Goal: Information Seeking & Learning: Learn about a topic

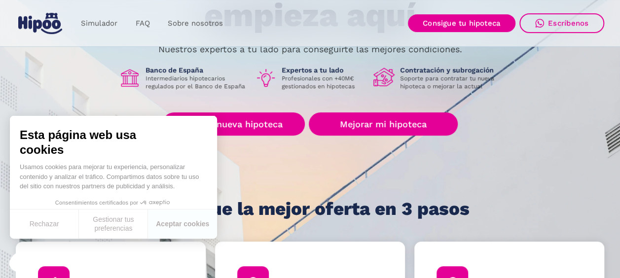
scroll to position [148, 0]
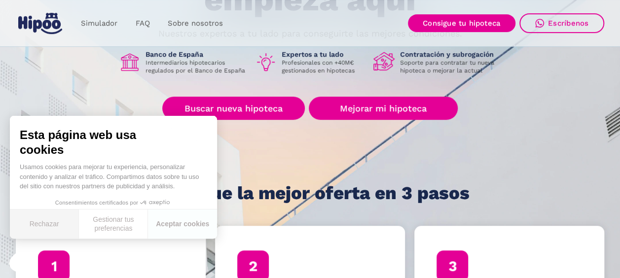
click at [61, 228] on button "Rechazar" at bounding box center [44, 224] width 69 height 29
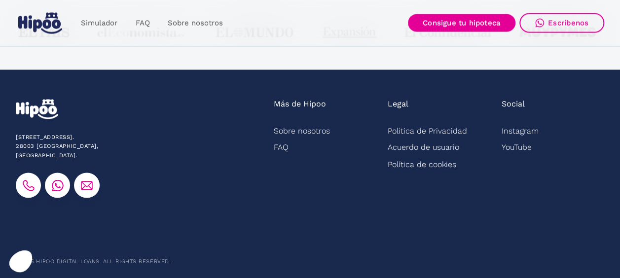
scroll to position [2631, 0]
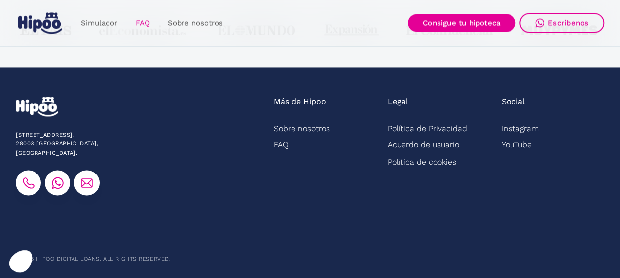
click at [134, 18] on link "FAQ" at bounding box center [142, 23] width 32 height 19
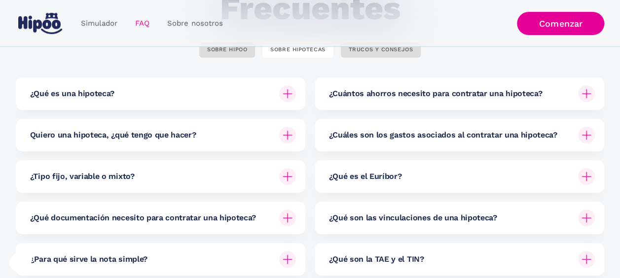
scroll to position [148, 0]
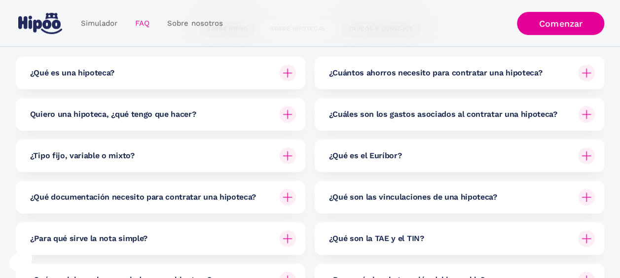
click at [579, 114] on img at bounding box center [586, 114] width 17 height 17
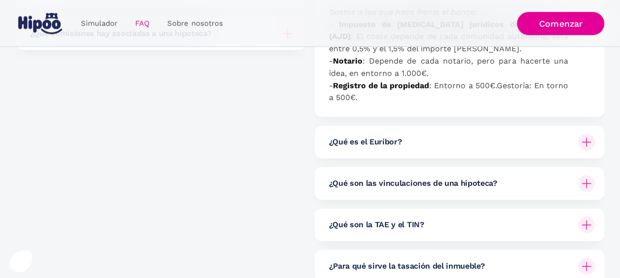
scroll to position [444, 0]
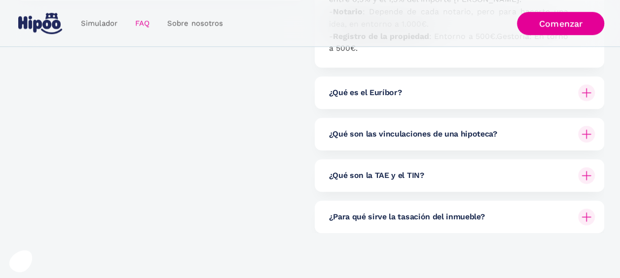
click at [585, 186] on div "¿Qué son la TAE y el TIN?" at bounding box center [461, 175] width 266 height 33
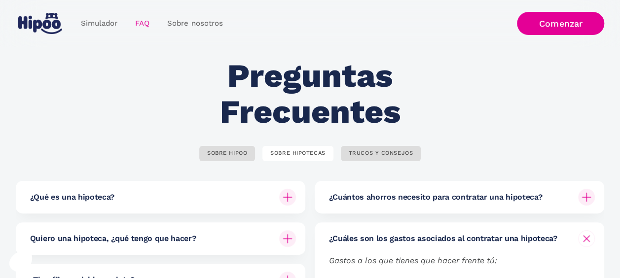
scroll to position [0, 0]
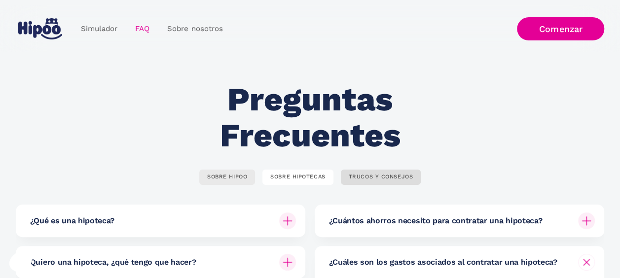
click at [244, 180] on div "SOBRE HIPOO" at bounding box center [227, 177] width 40 height 7
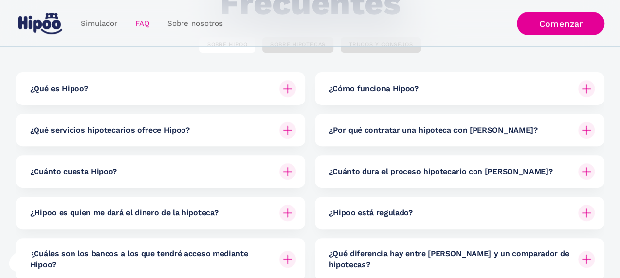
scroll to position [148, 0]
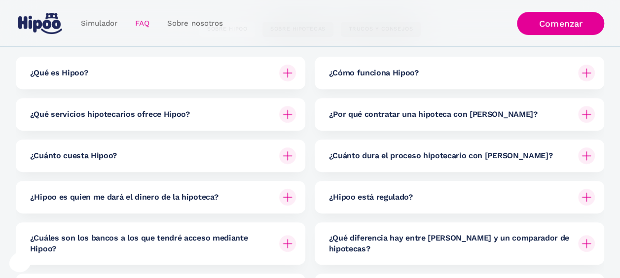
click at [291, 71] on img at bounding box center [287, 73] width 17 height 17
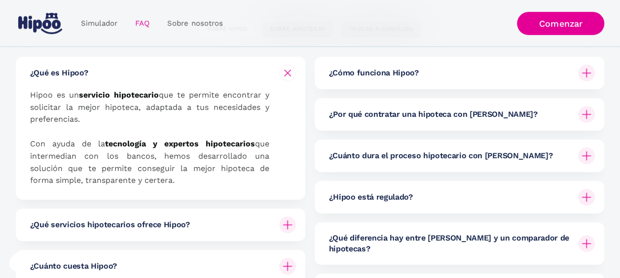
click at [291, 71] on img at bounding box center [288, 73] width 12 height 12
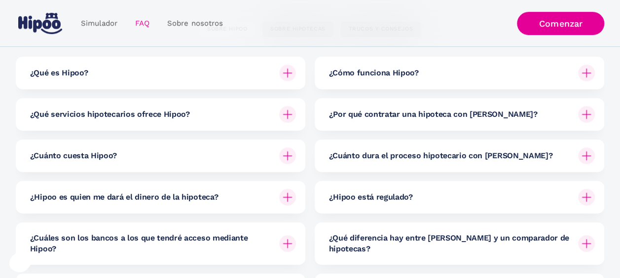
click at [286, 149] on div at bounding box center [288, 156] width 24 height 24
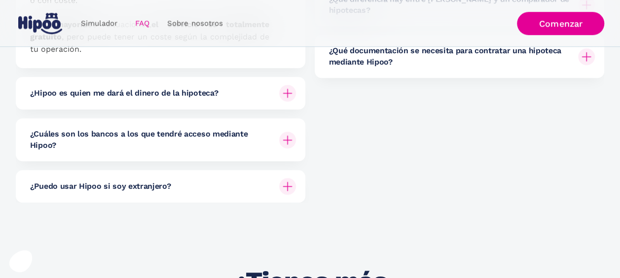
scroll to position [395, 0]
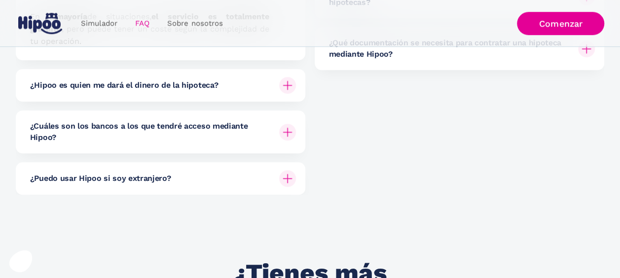
click at [283, 75] on div "¿Hipoo es quien me dará el dinero de la hipoteca?" at bounding box center [163, 85] width 266 height 33
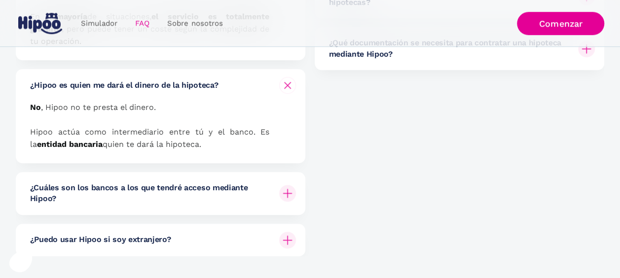
click at [291, 190] on img at bounding box center [287, 193] width 17 height 17
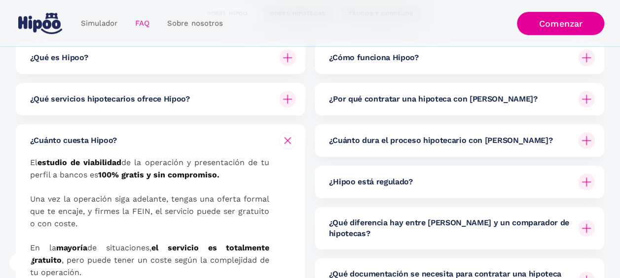
scroll to position [148, 0]
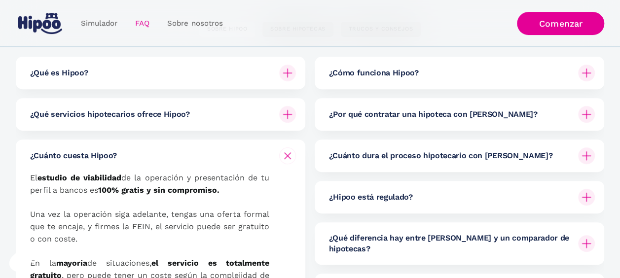
click at [454, 115] on h6 "¿Por qué contratar una hipoteca con Hipoo?" at bounding box center [432, 114] width 209 height 11
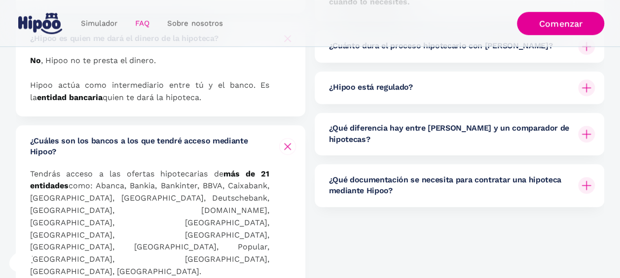
scroll to position [444, 0]
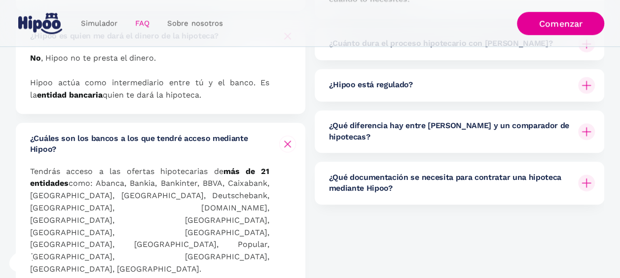
click at [524, 121] on h6 "¿Qué diferencia hay entre Hipoo y un comparador de hipotecas?" at bounding box center [449, 131] width 242 height 22
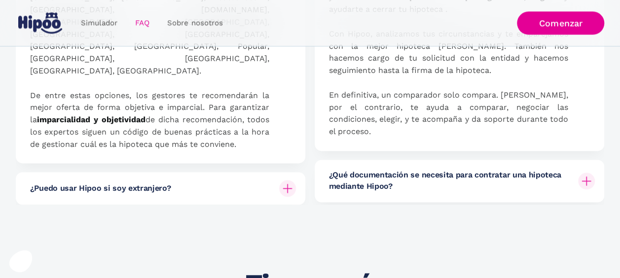
scroll to position [740, 0]
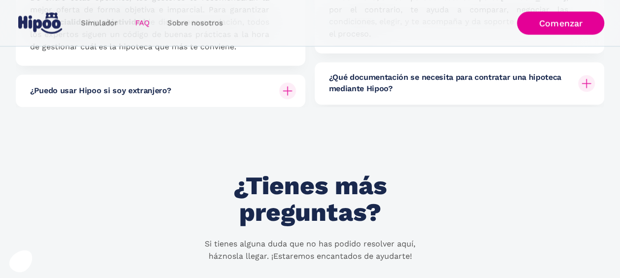
click at [521, 72] on h6 "¿Qué documentación se necesita para contratar una hipoteca mediante Hipoo?" at bounding box center [449, 83] width 242 height 22
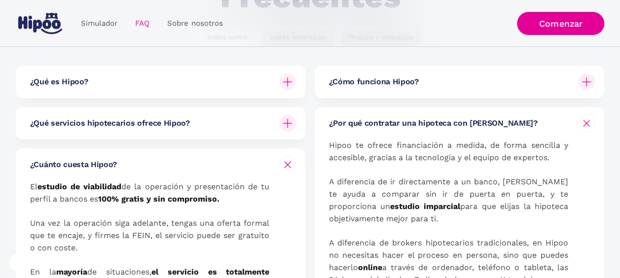
scroll to position [49, 0]
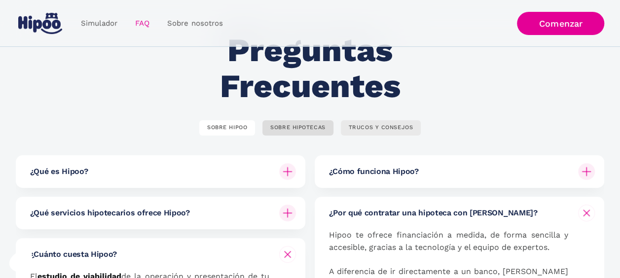
click at [384, 133] on link "TRUCOS Y CONSEJOS" at bounding box center [381, 127] width 80 height 15
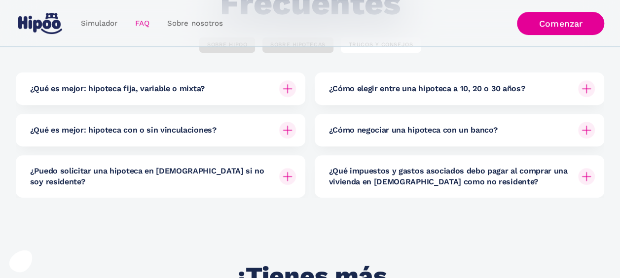
scroll to position [148, 0]
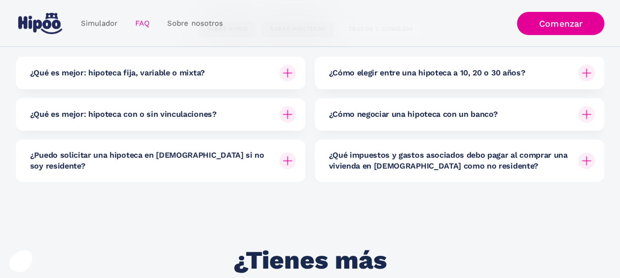
click at [286, 120] on img at bounding box center [287, 114] width 17 height 17
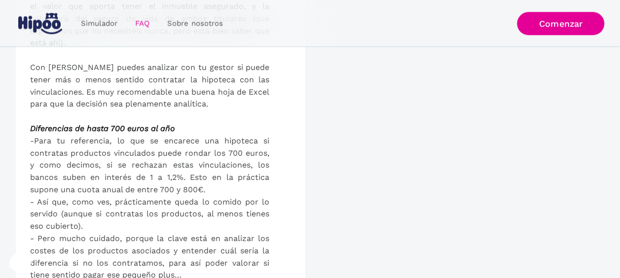
scroll to position [592, 0]
